Goal: Navigation & Orientation: Find specific page/section

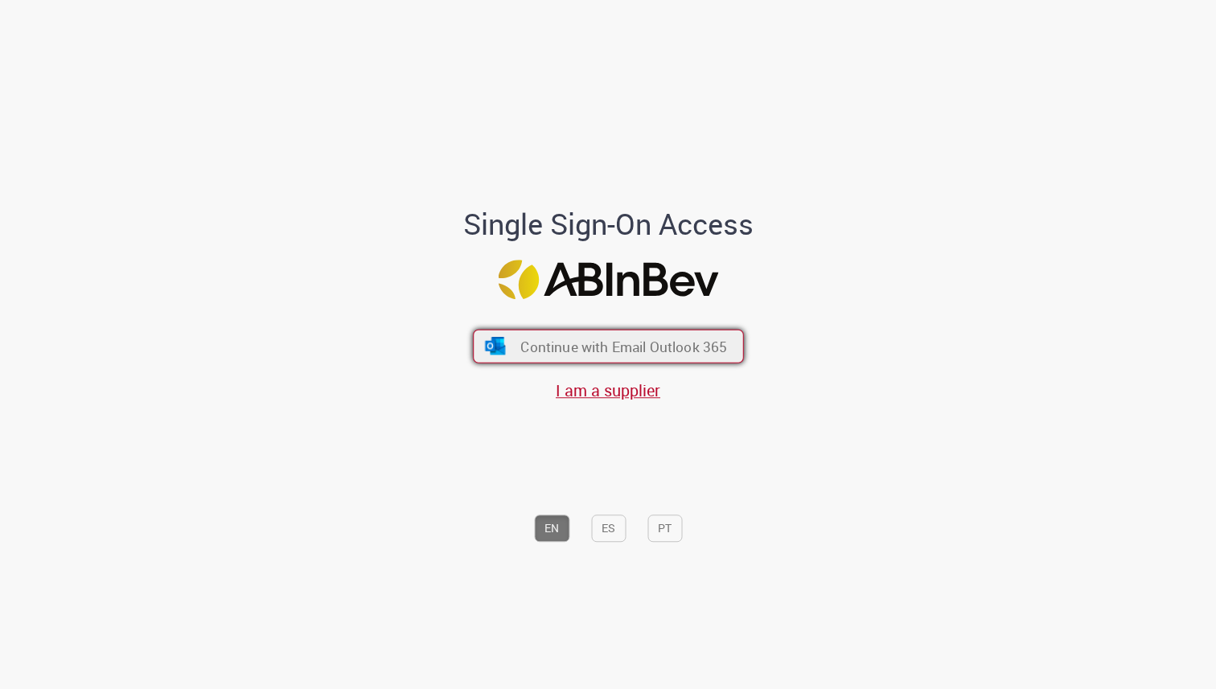
click at [684, 342] on span "Continue with Email Outlook 365" at bounding box center [623, 346] width 207 height 18
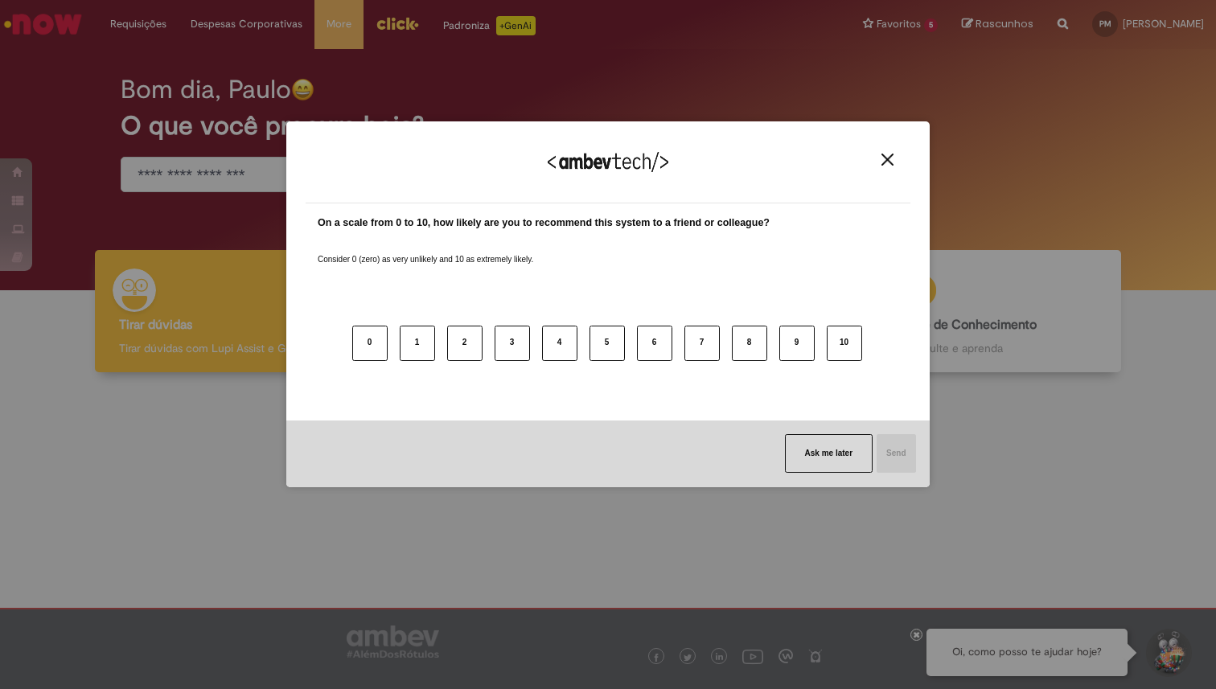
click at [889, 158] on img "Close" at bounding box center [887, 160] width 12 height 12
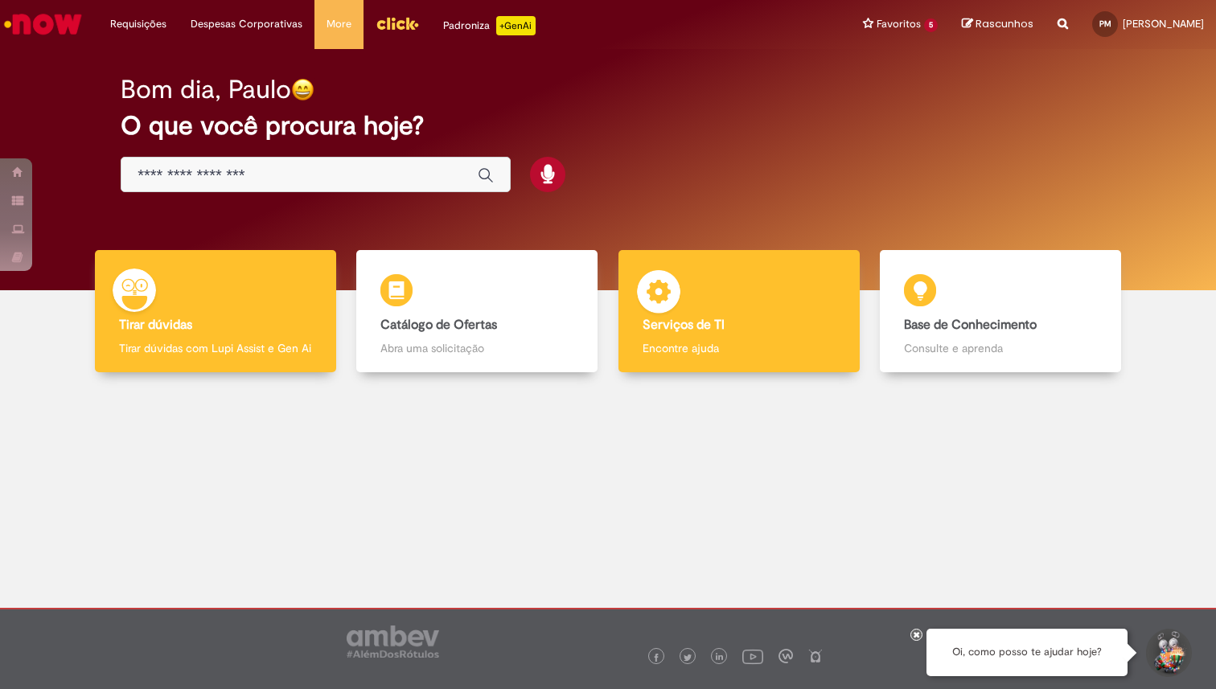
click at [719, 318] on b "Serviços de TI" at bounding box center [684, 325] width 82 height 16
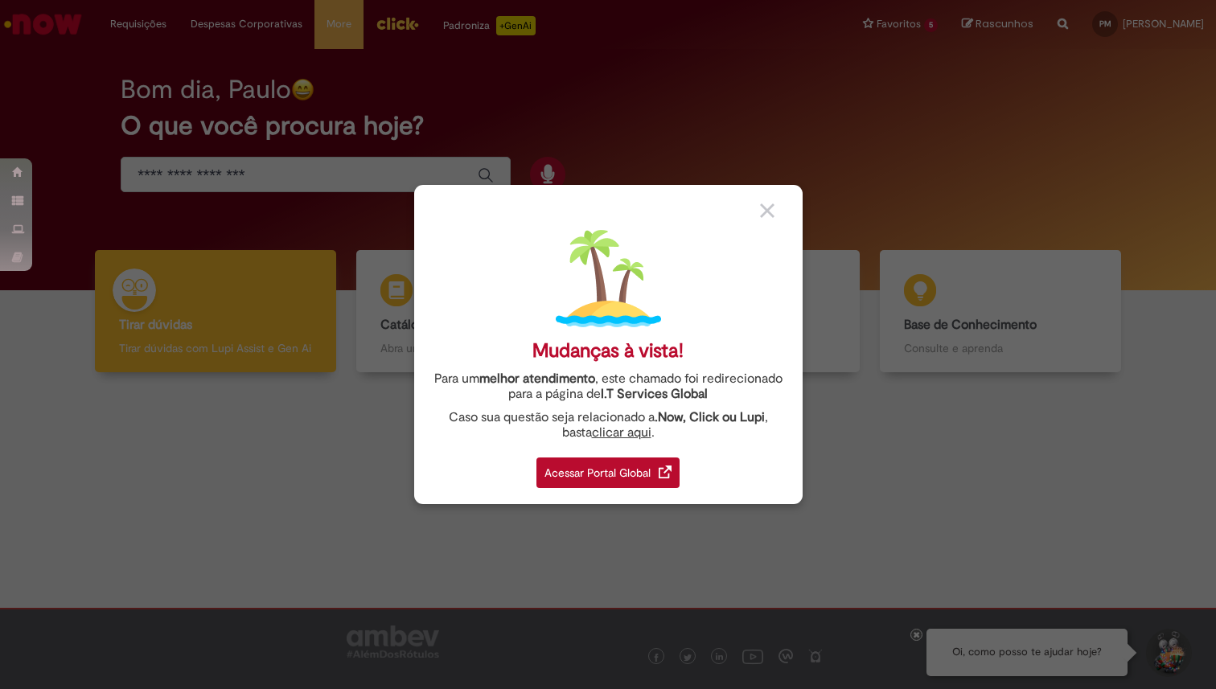
click at [568, 476] on div "Acessar Portal Global" at bounding box center [607, 473] width 143 height 31
